Goal: Information Seeking & Learning: Learn about a topic

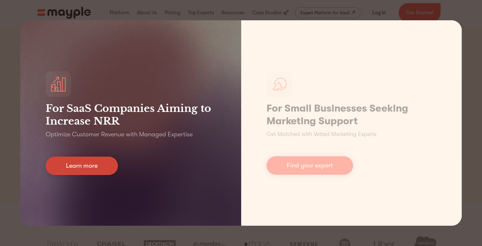
click at [96, 171] on link "Learn more" at bounding box center [82, 165] width 72 height 18
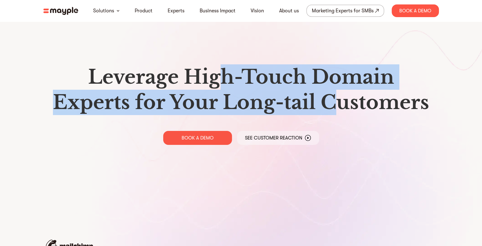
drag, startPoint x: 217, startPoint y: 76, endPoint x: 331, endPoint y: 92, distance: 115.0
click at [331, 92] on h1 "Leverage High-Touch Domain Experts for Your Long-tail Customers" at bounding box center [240, 89] width 385 height 51
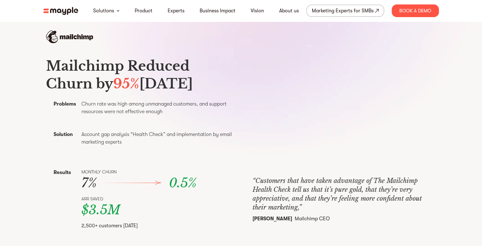
scroll to position [222, 0]
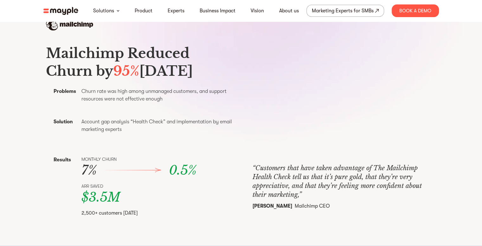
drag, startPoint x: 207, startPoint y: 83, endPoint x: 87, endPoint y: 36, distance: 129.4
click at [87, 36] on div "Mailchimp Reduced Churn by 95% [DATE] Problems Churn rate was high among unmana…" at bounding box center [240, 121] width 405 height 206
click at [107, 80] on h3 "Mailchimp Reduced Churn by 95% [DATE]" at bounding box center [141, 61] width 191 height 35
drag, startPoint x: 107, startPoint y: 85, endPoint x: 43, endPoint y: 52, distance: 71.9
click at [43, 52] on div "Mailchimp Reduced Churn by 95% [DATE] Problems Churn rate was high among unmana…" at bounding box center [240, 121] width 405 height 206
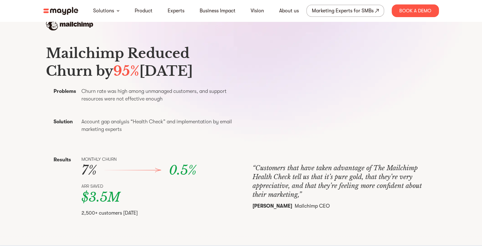
click at [6, 61] on section "Leverage High-Touch Domain Experts for Your Long-tail Customers BOOK A DEMO See…" at bounding box center [241, 7] width 482 height 458
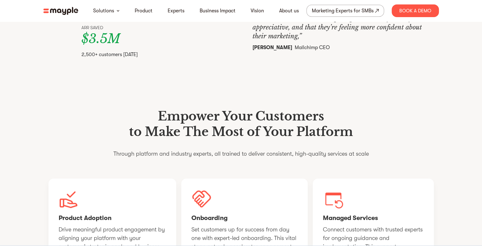
scroll to position [475, 0]
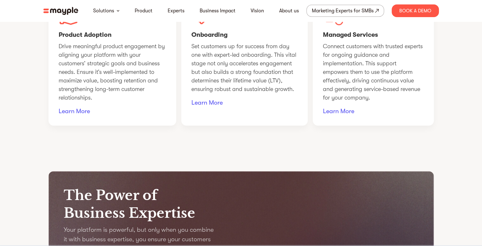
drag, startPoint x: 18, startPoint y: 54, endPoint x: 111, endPoint y: 223, distance: 193.3
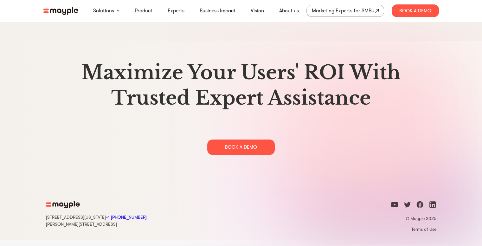
scroll to position [3096, 0]
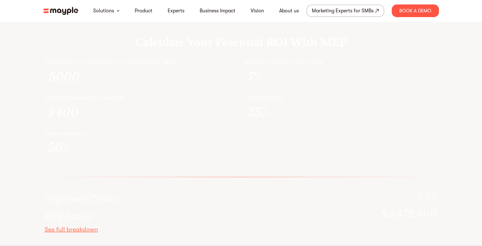
drag, startPoint x: 222, startPoint y: 187, endPoint x: 198, endPoint y: 131, distance: 61.0
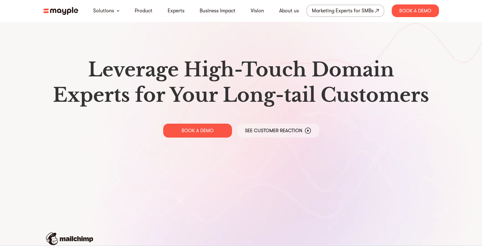
scroll to position [0, 0]
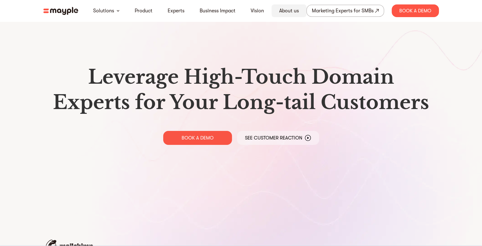
click at [301, 9] on div "About us" at bounding box center [288, 10] width 35 height 13
click at [293, 12] on link "About us" at bounding box center [289, 11] width 20 height 8
